Goal: Navigation & Orientation: Find specific page/section

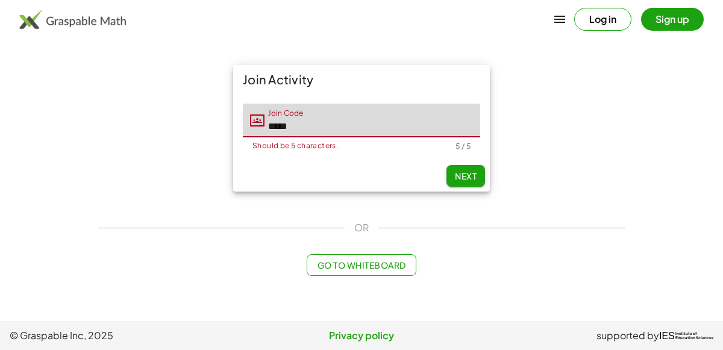
type input "*****"
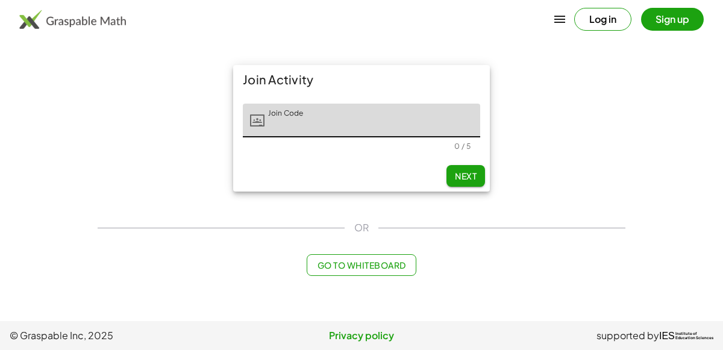
click at [58, 27] on img at bounding box center [72, 19] width 107 height 19
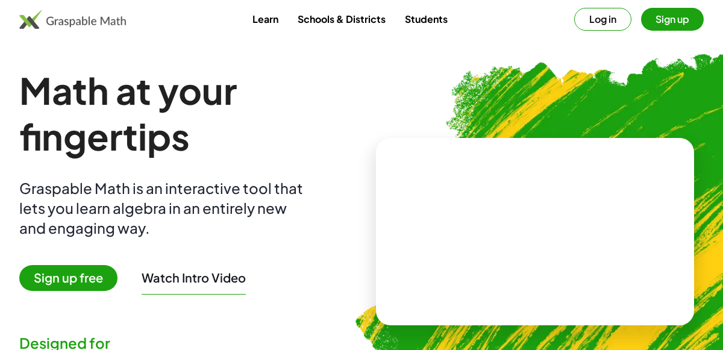
click at [617, 22] on button "Log in" at bounding box center [602, 19] width 57 height 23
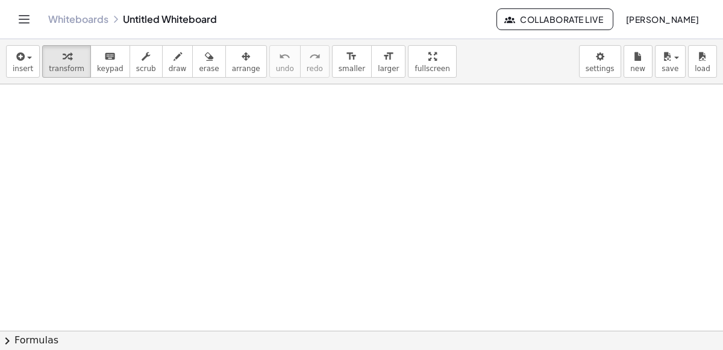
click at [31, 25] on button "Toggle navigation" at bounding box center [23, 19] width 19 height 19
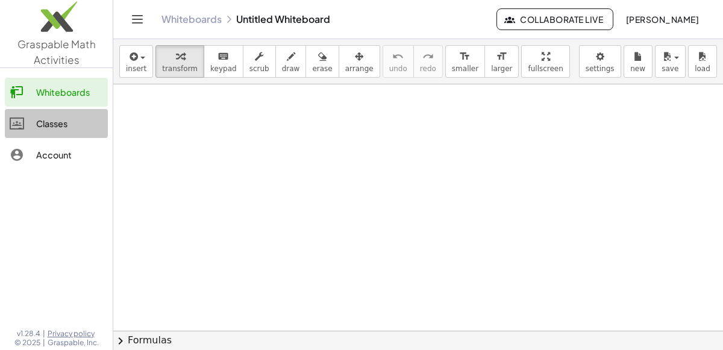
click at [64, 114] on link "Classes" at bounding box center [56, 123] width 103 height 29
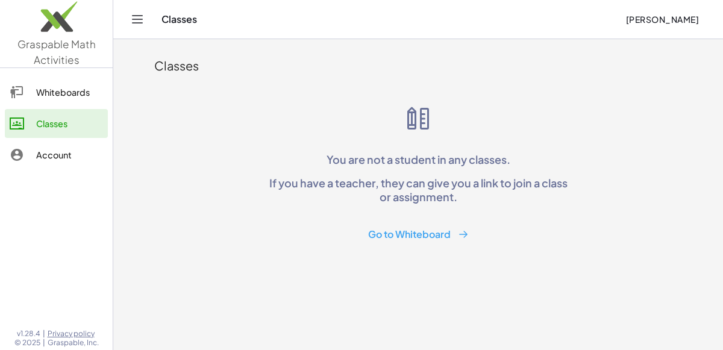
click at [392, 234] on button "Go to Whiteboard" at bounding box center [418, 234] width 120 height 22
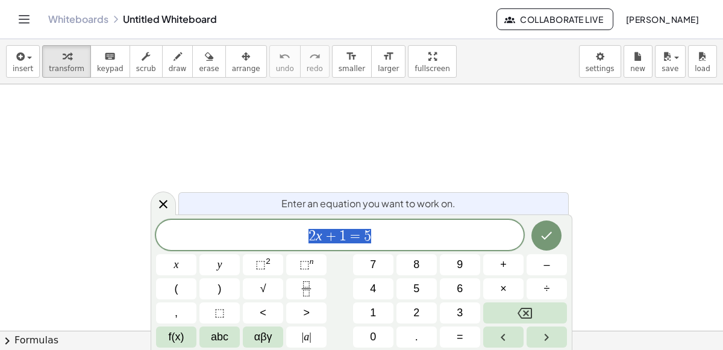
click at [26, 11] on button "Toggle navigation" at bounding box center [23, 19] width 19 height 19
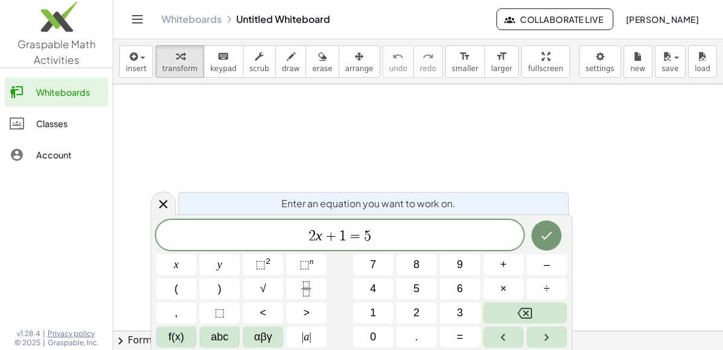
click at [43, 122] on div "Classes" at bounding box center [69, 123] width 67 height 14
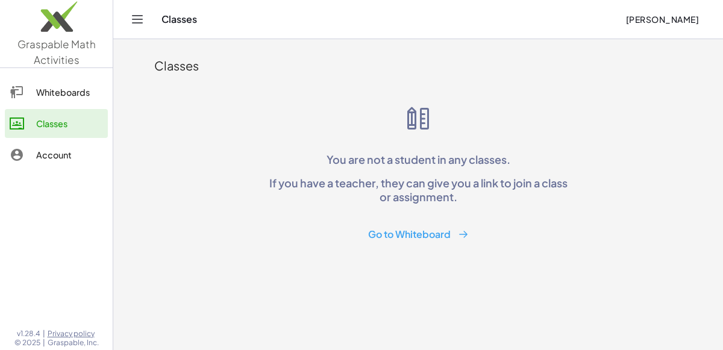
click at [60, 148] on div "Account" at bounding box center [69, 155] width 67 height 14
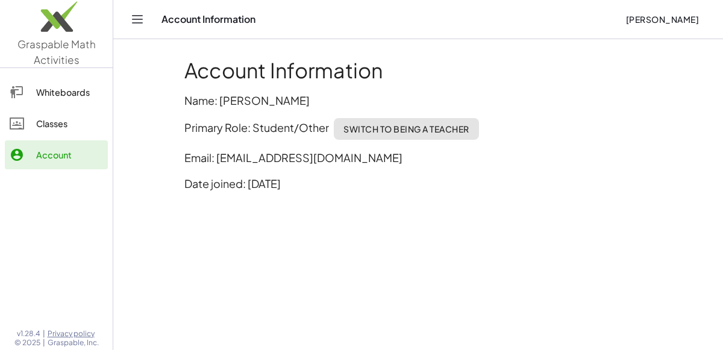
click at [76, 128] on div "Classes" at bounding box center [69, 123] width 67 height 14
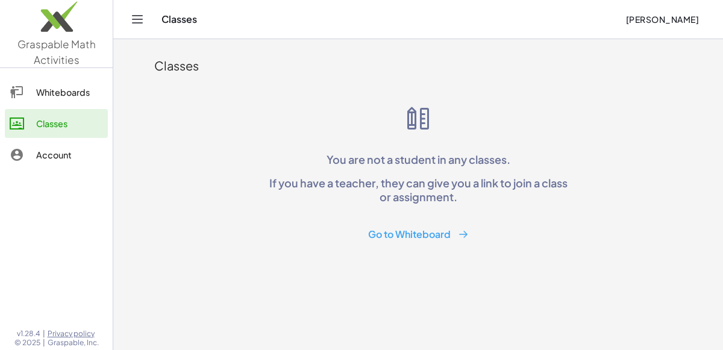
click at [126, 24] on header "Classes [PERSON_NAME]" at bounding box center [417, 19] width 609 height 39
click at [130, 23] on icon "Toggle navigation" at bounding box center [137, 19] width 14 height 14
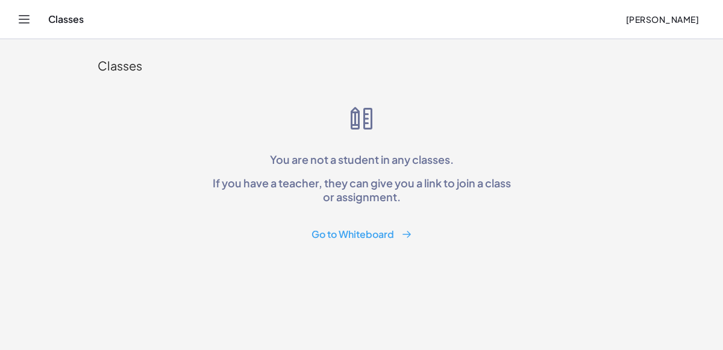
click at [20, 21] on icon "Toggle navigation" at bounding box center [24, 19] width 14 height 14
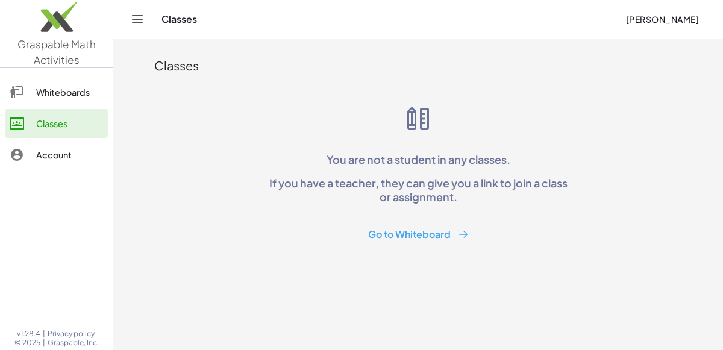
click at [60, 162] on link "Account" at bounding box center [56, 154] width 103 height 29
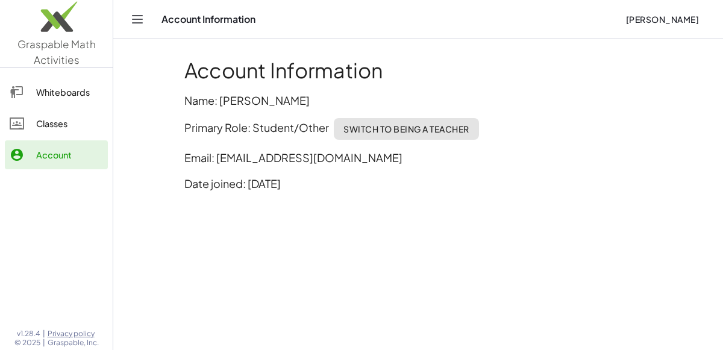
click at [52, 53] on span "Graspable Math Activities" at bounding box center [56, 51] width 78 height 29
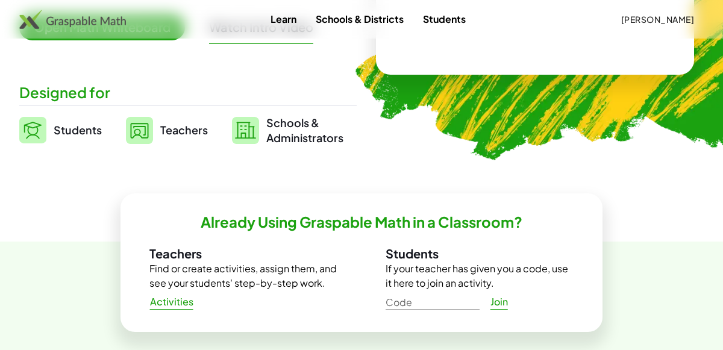
scroll to position [254, 0]
